Goal: Task Accomplishment & Management: Manage account settings

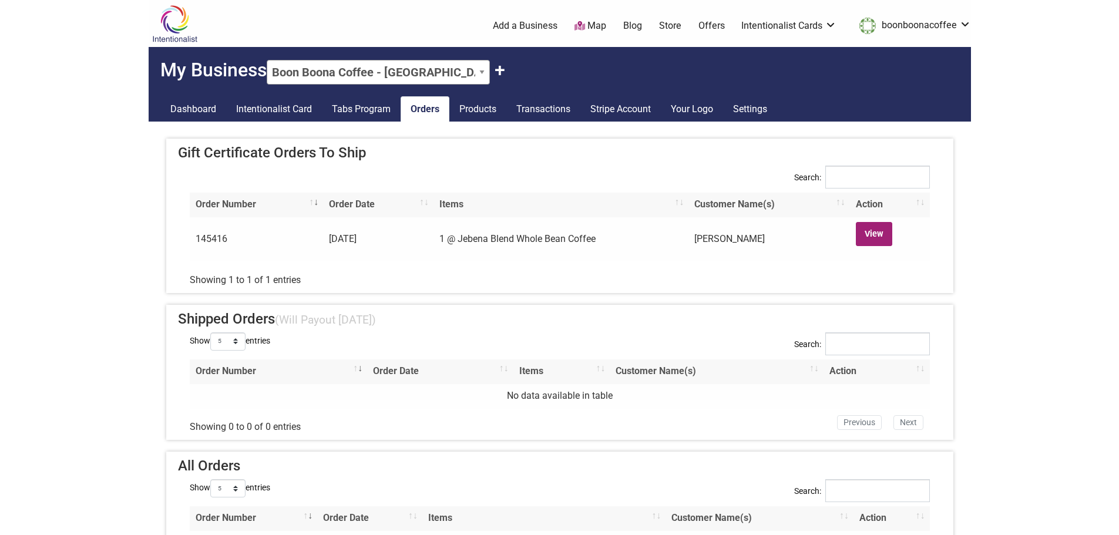
click at [863, 242] on link "View" at bounding box center [874, 234] width 37 height 24
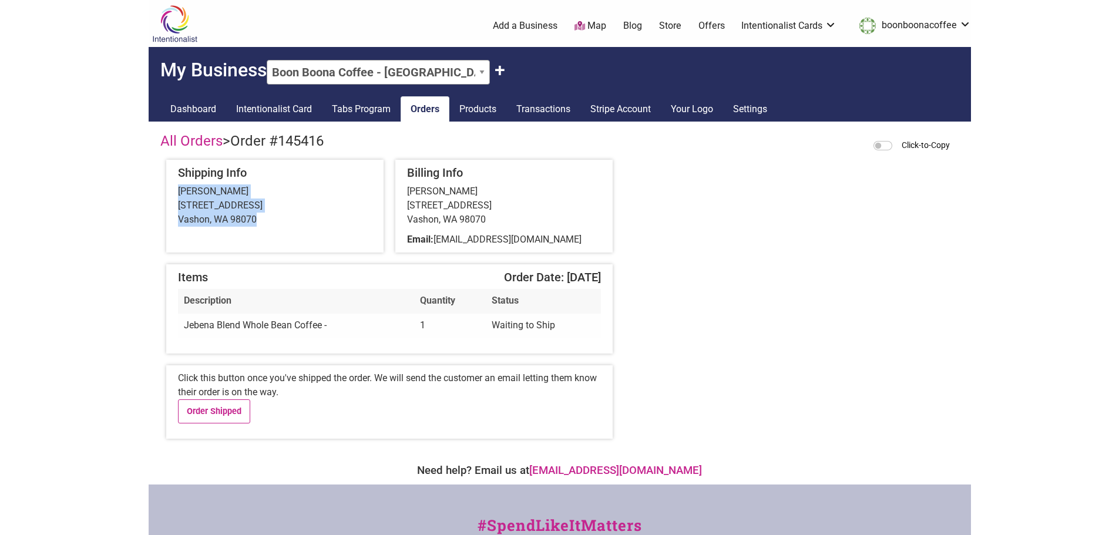
drag, startPoint x: 179, startPoint y: 193, endPoint x: 266, endPoint y: 224, distance: 92.0
click at [266, 224] on div "[PERSON_NAME] [STREET_ADDRESS]" at bounding box center [275, 206] width 194 height 42
copy div "[PERSON_NAME] [STREET_ADDRESS]"
click at [221, 418] on link "Order Shipped" at bounding box center [214, 412] width 73 height 24
